Goal: Task Accomplishment & Management: Manage account settings

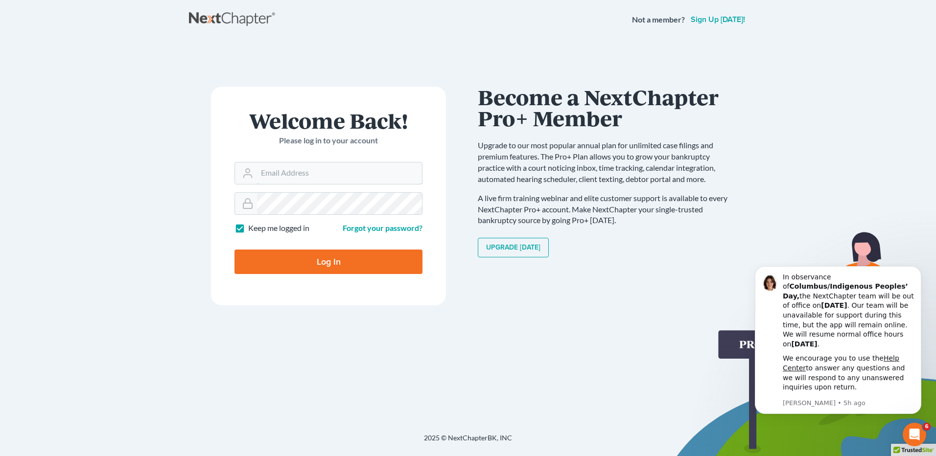
type input "vmedina@debtreset.net"
click at [535, 253] on link "Upgrade Today" at bounding box center [513, 248] width 71 height 20
click at [363, 264] on input "Log In" at bounding box center [329, 262] width 188 height 24
type input "Thinking..."
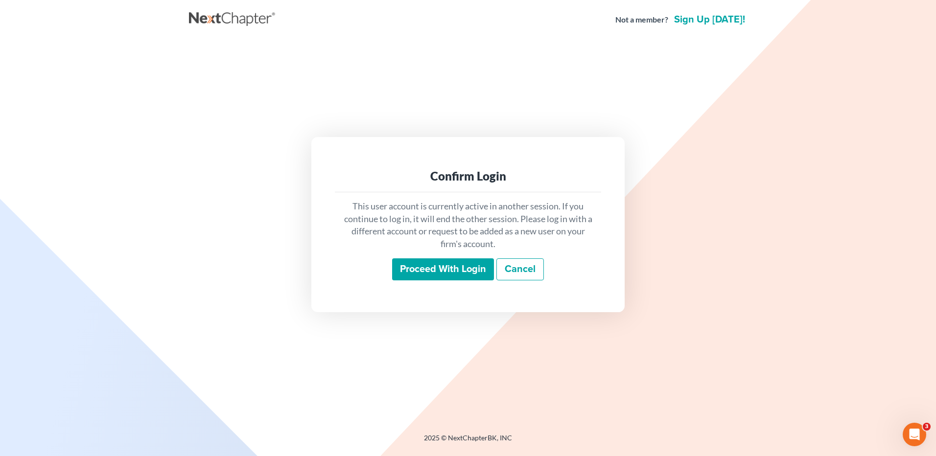
click at [438, 271] on input "Proceed with login" at bounding box center [443, 270] width 102 height 23
